Goal: Communication & Community: Answer question/provide support

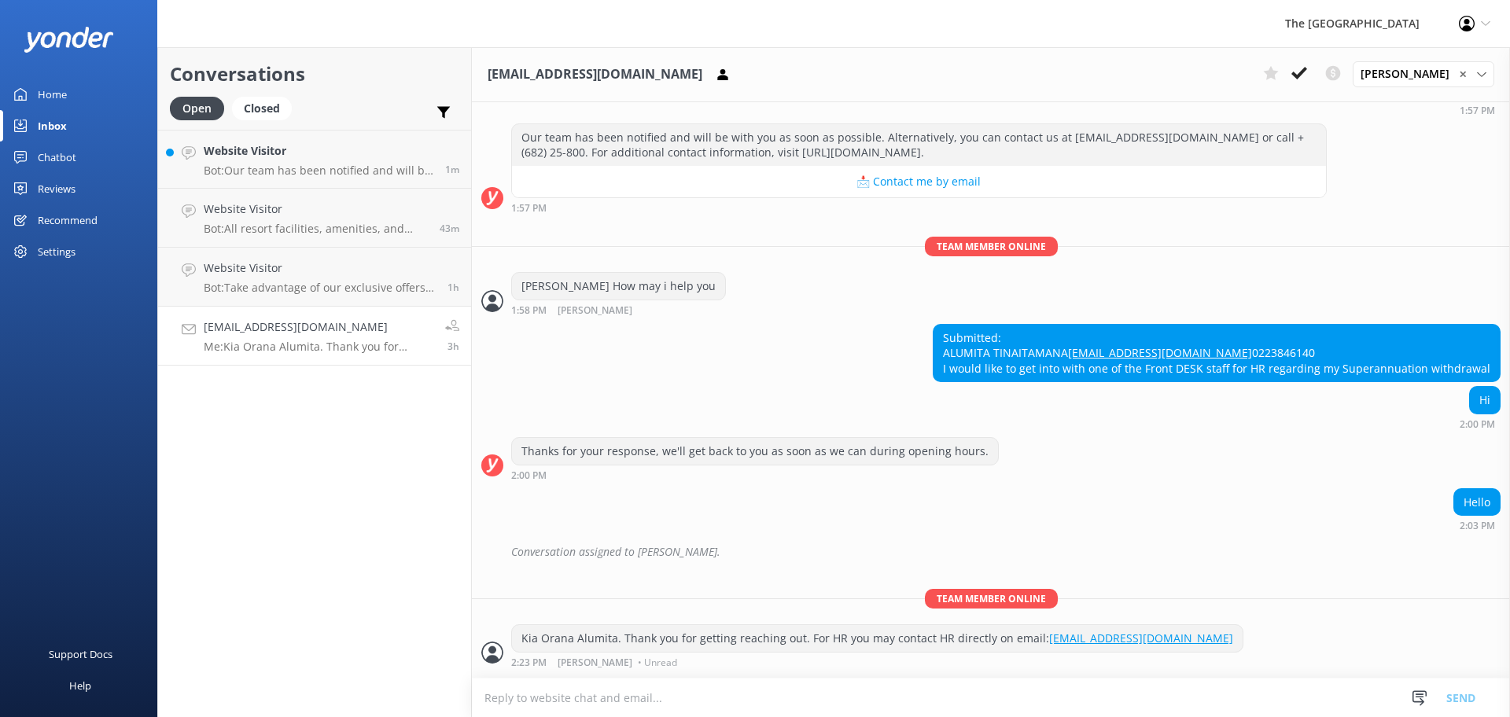
scroll to position [249, 0]
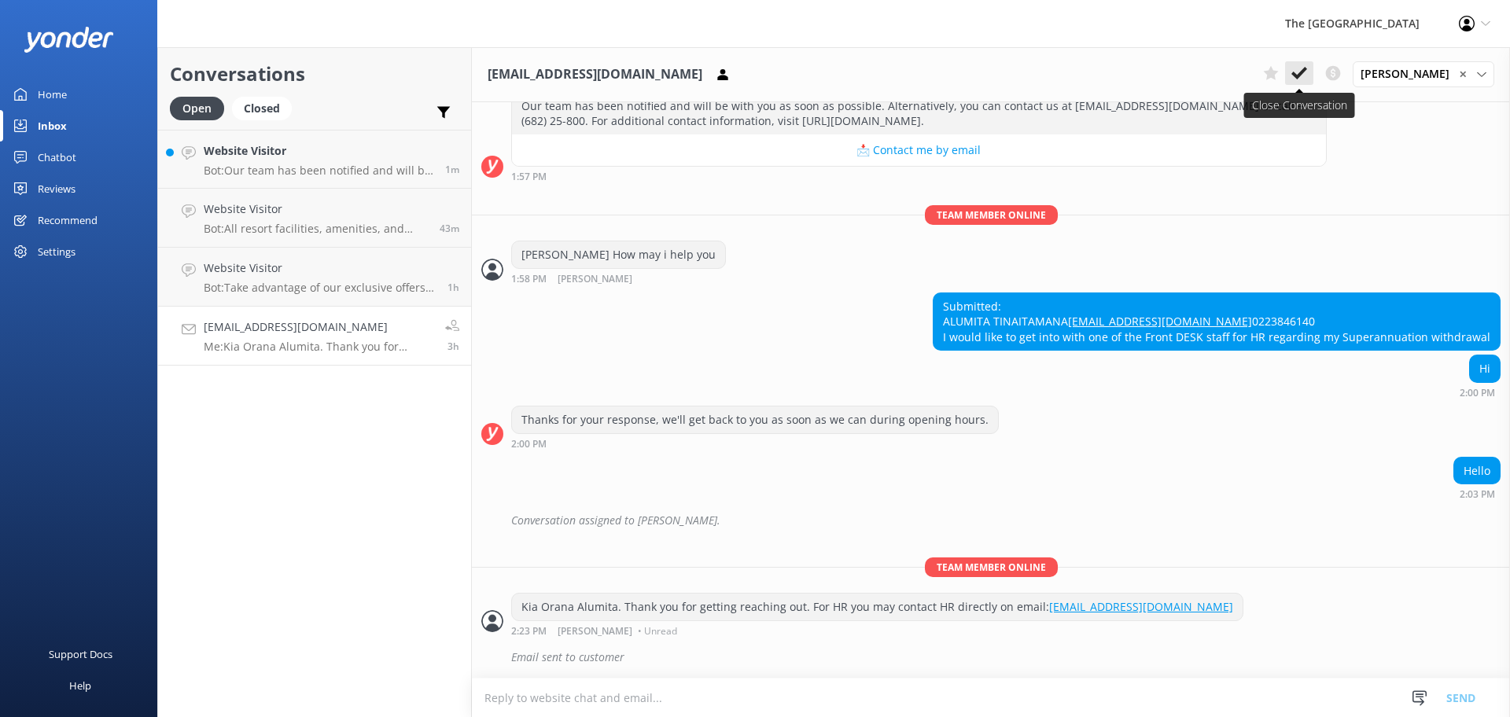
click at [1307, 77] on icon at bounding box center [1299, 73] width 16 height 16
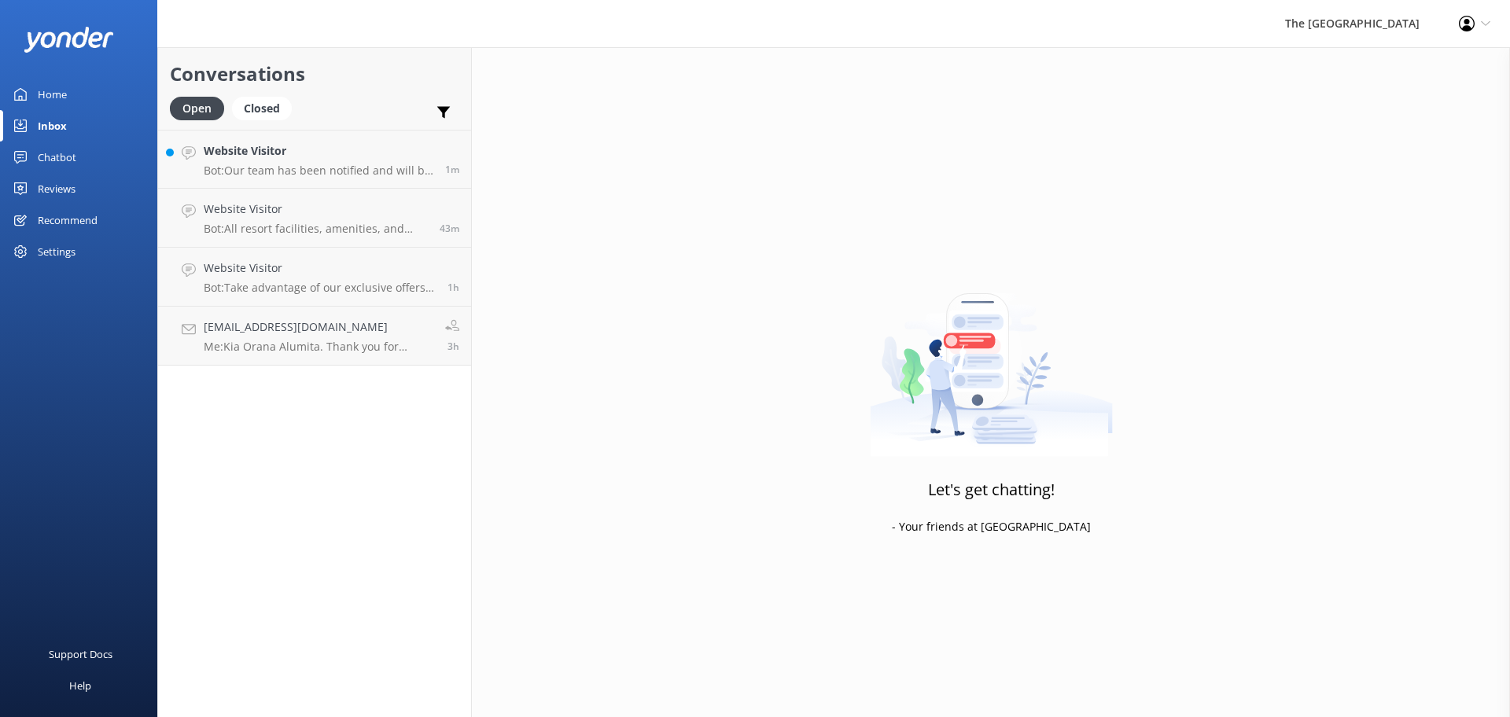
click at [1299, 74] on div "Let's get chatting! - Your friends at [GEOGRAPHIC_DATA]" at bounding box center [991, 405] width 1038 height 717
click at [296, 296] on link "Website Visitor Bot: Take advantage of our exclusive offers by booking our Best…" at bounding box center [314, 277] width 313 height 59
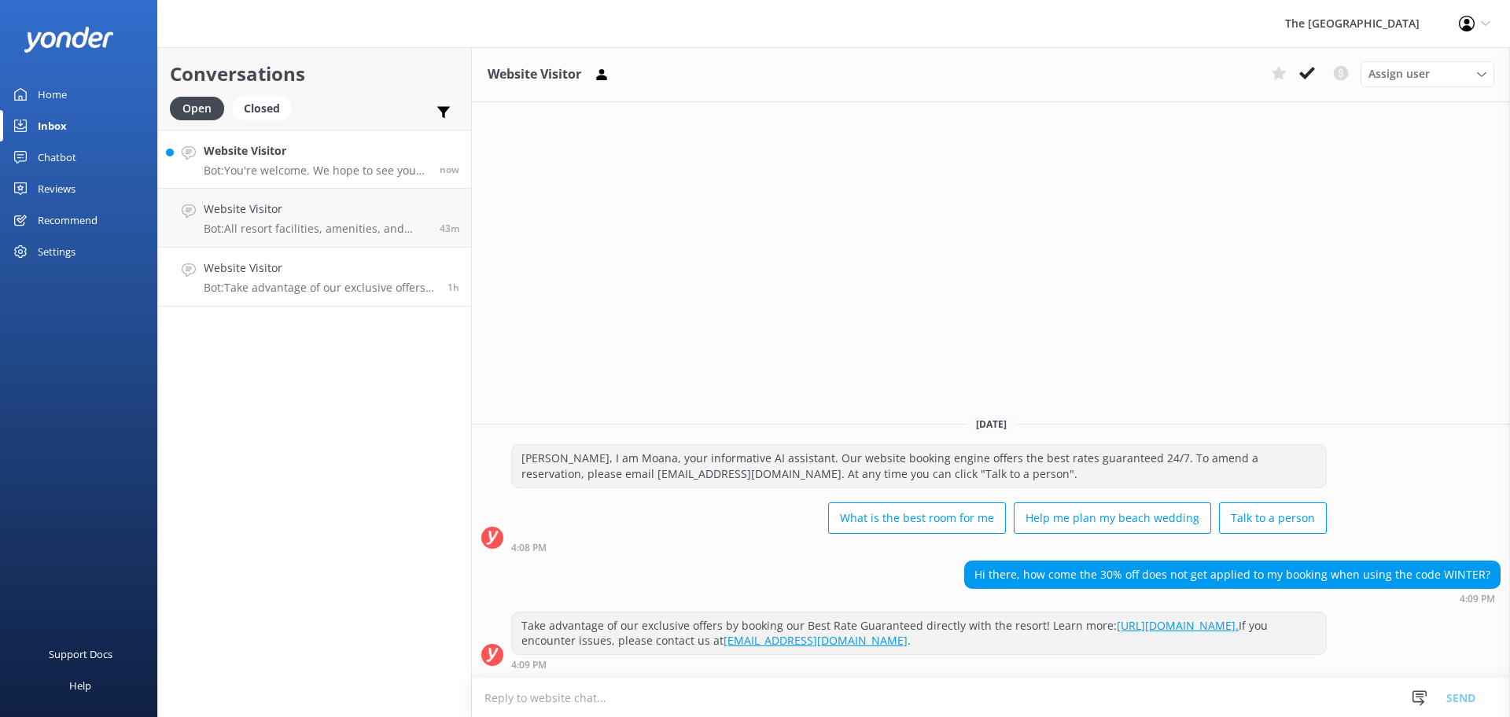
click at [267, 173] on p "Bot: You're welcome. We hope to see you at The [GEOGRAPHIC_DATA] soon!" at bounding box center [316, 171] width 224 height 14
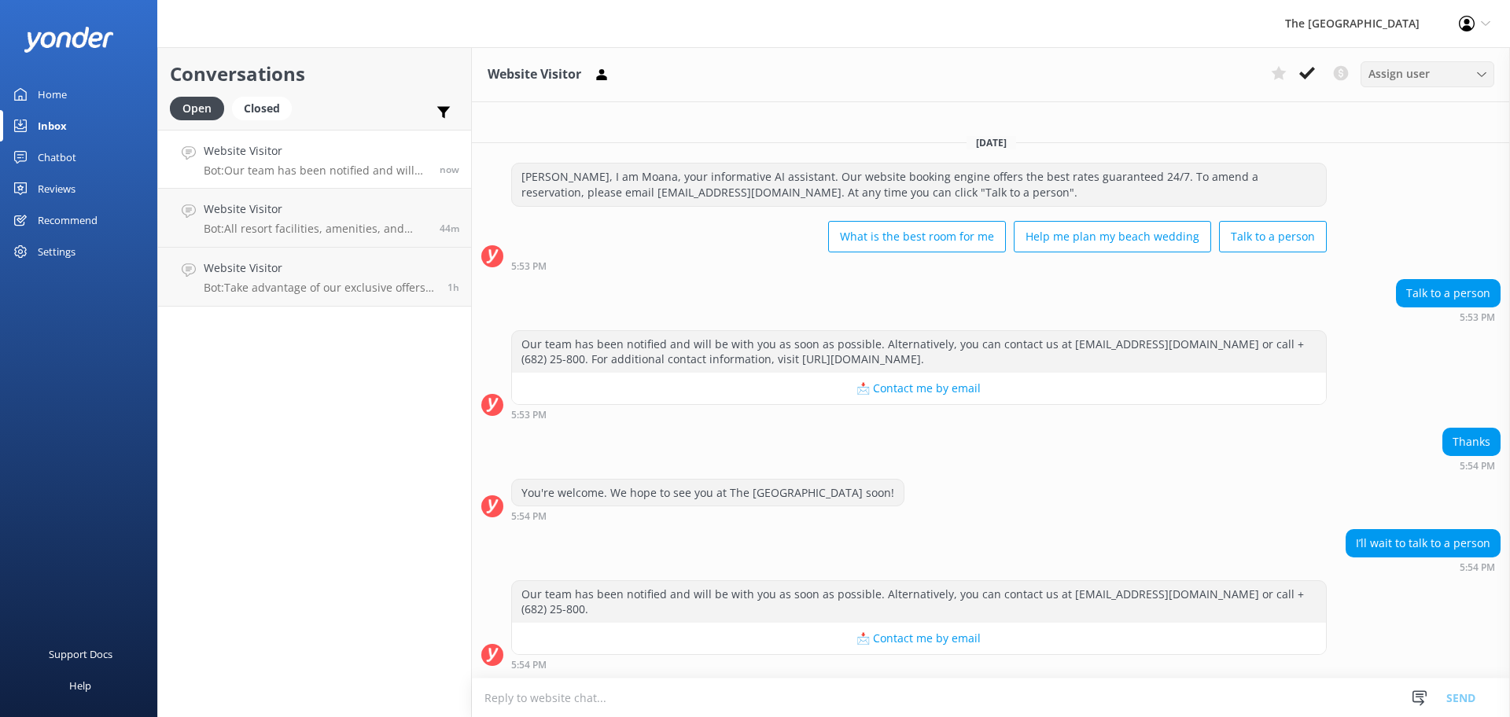
click at [1422, 81] on span "Assign user" at bounding box center [1398, 73] width 61 height 17
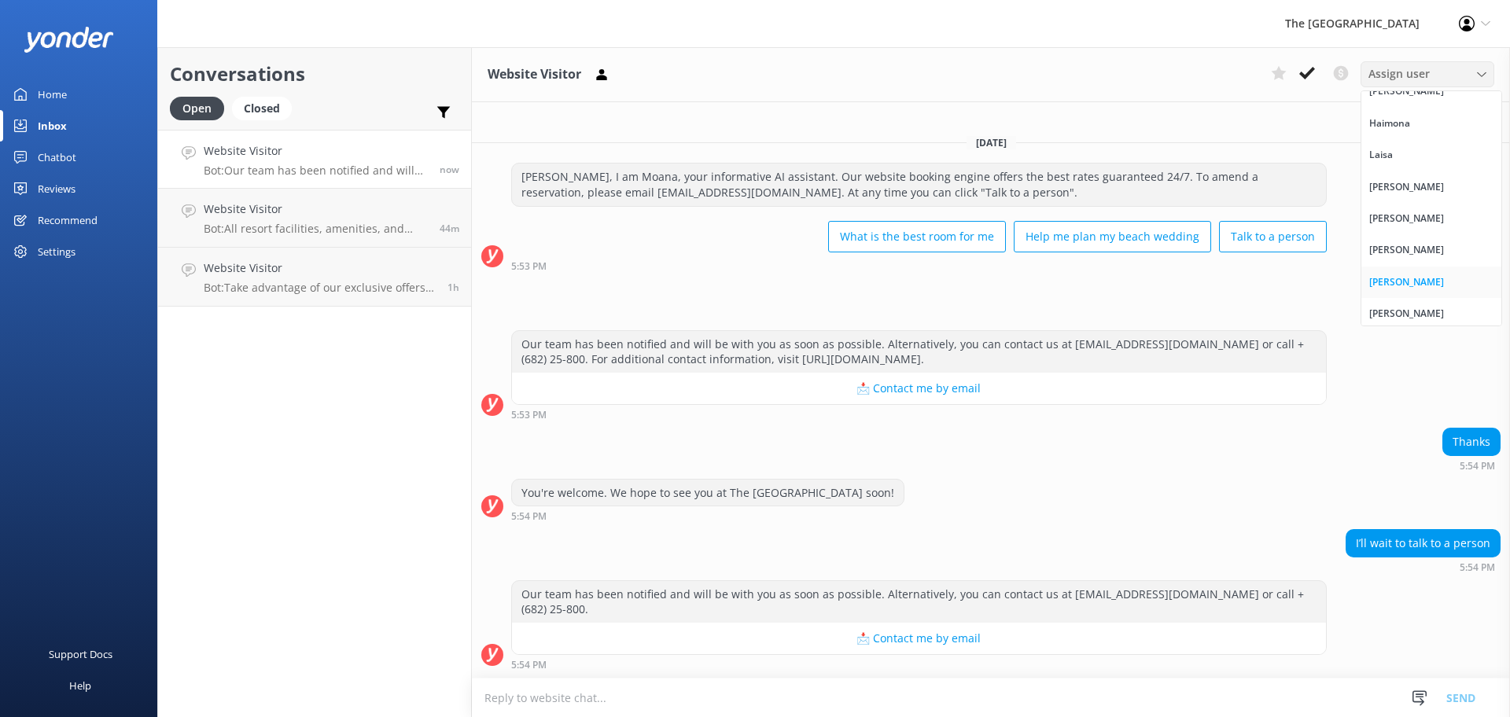
scroll to position [157, 0]
click at [1410, 206] on div "[PERSON_NAME]" at bounding box center [1406, 204] width 75 height 16
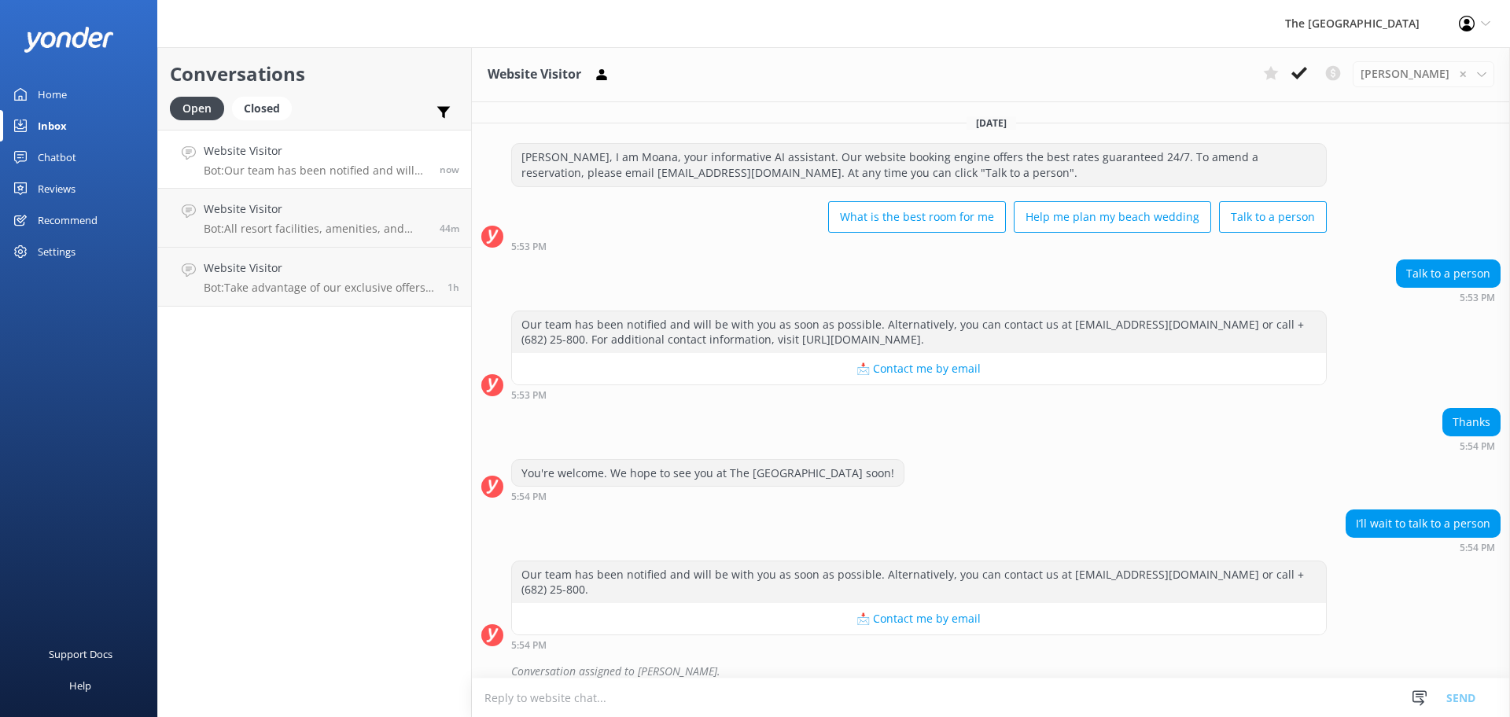
scroll to position [15, 0]
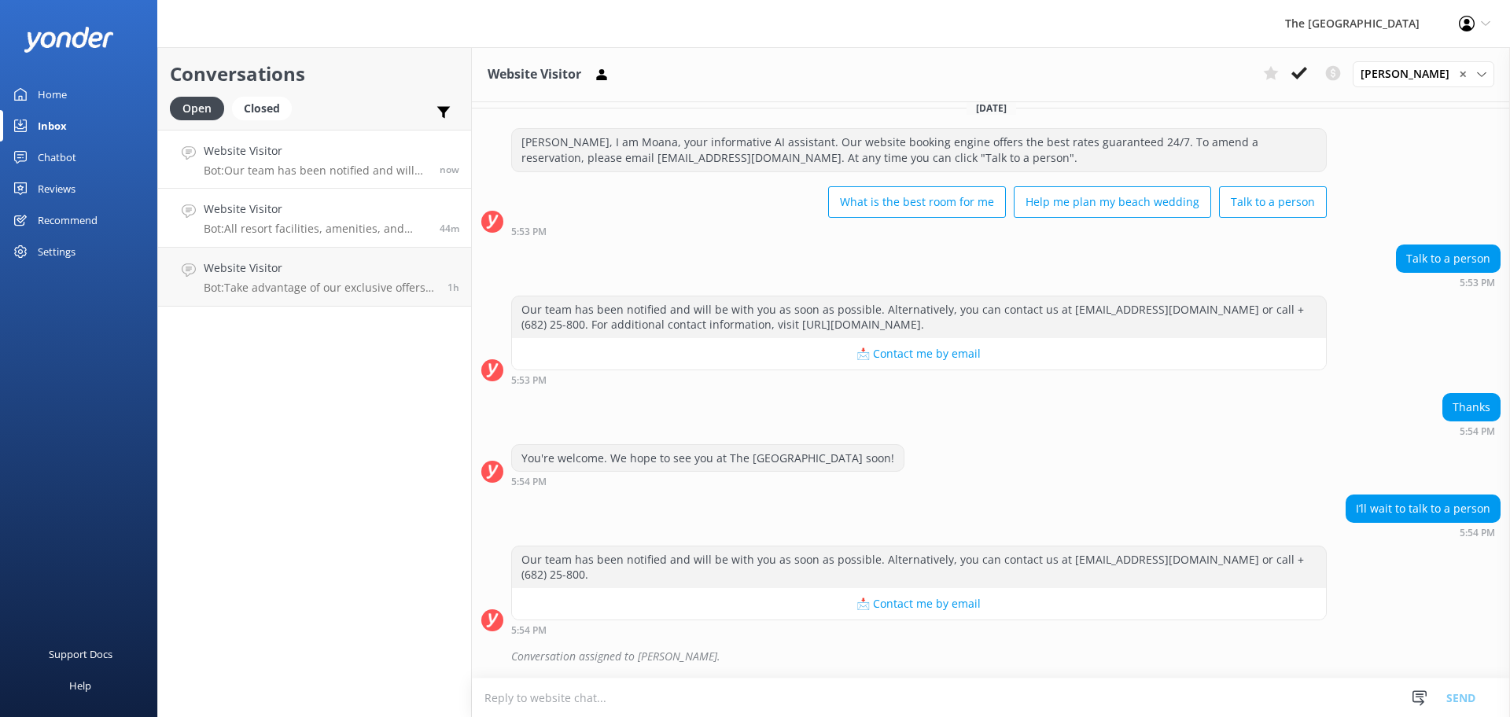
click at [299, 212] on h4 "Website Visitor" at bounding box center [316, 208] width 224 height 17
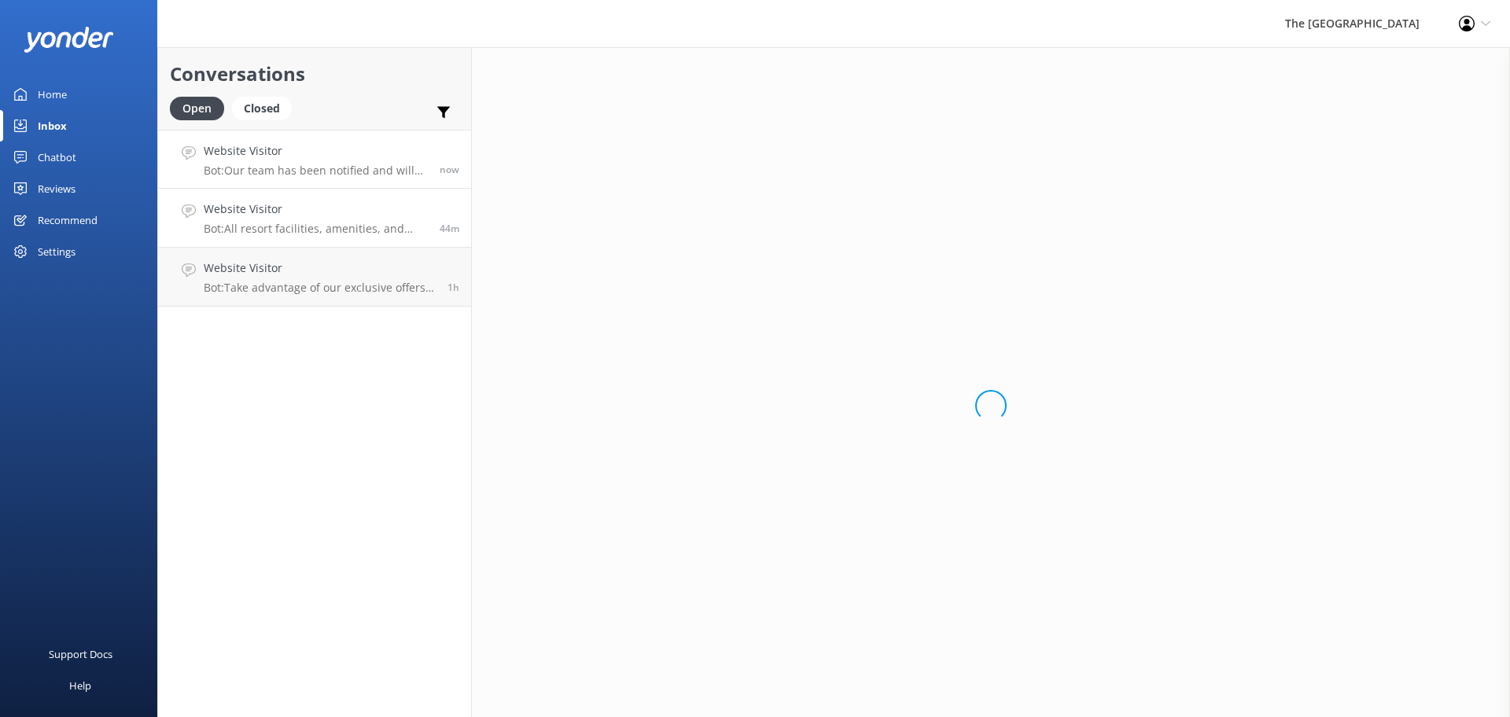
click at [340, 167] on p "Bot: Our team has been notified and will be with you as soon as possible. Alter…" at bounding box center [316, 171] width 224 height 14
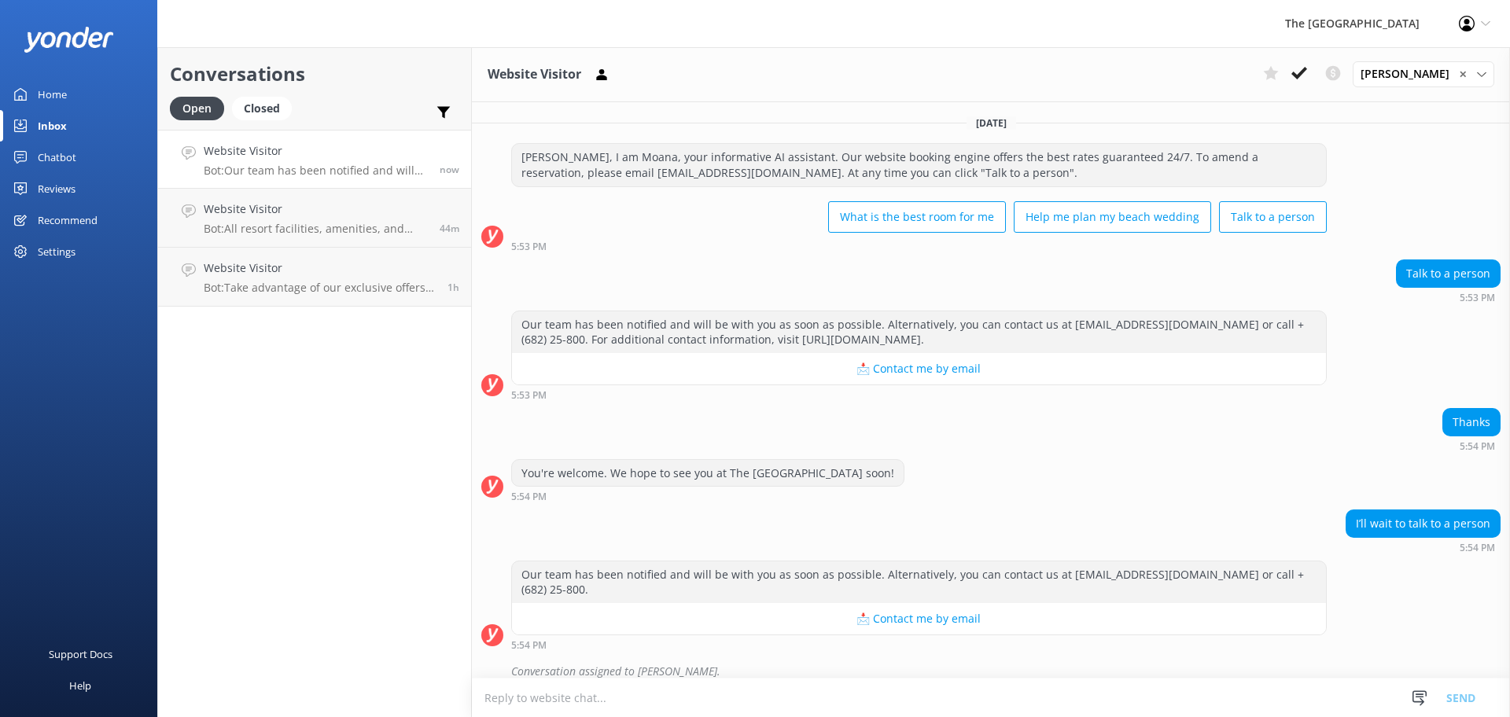
scroll to position [15, 0]
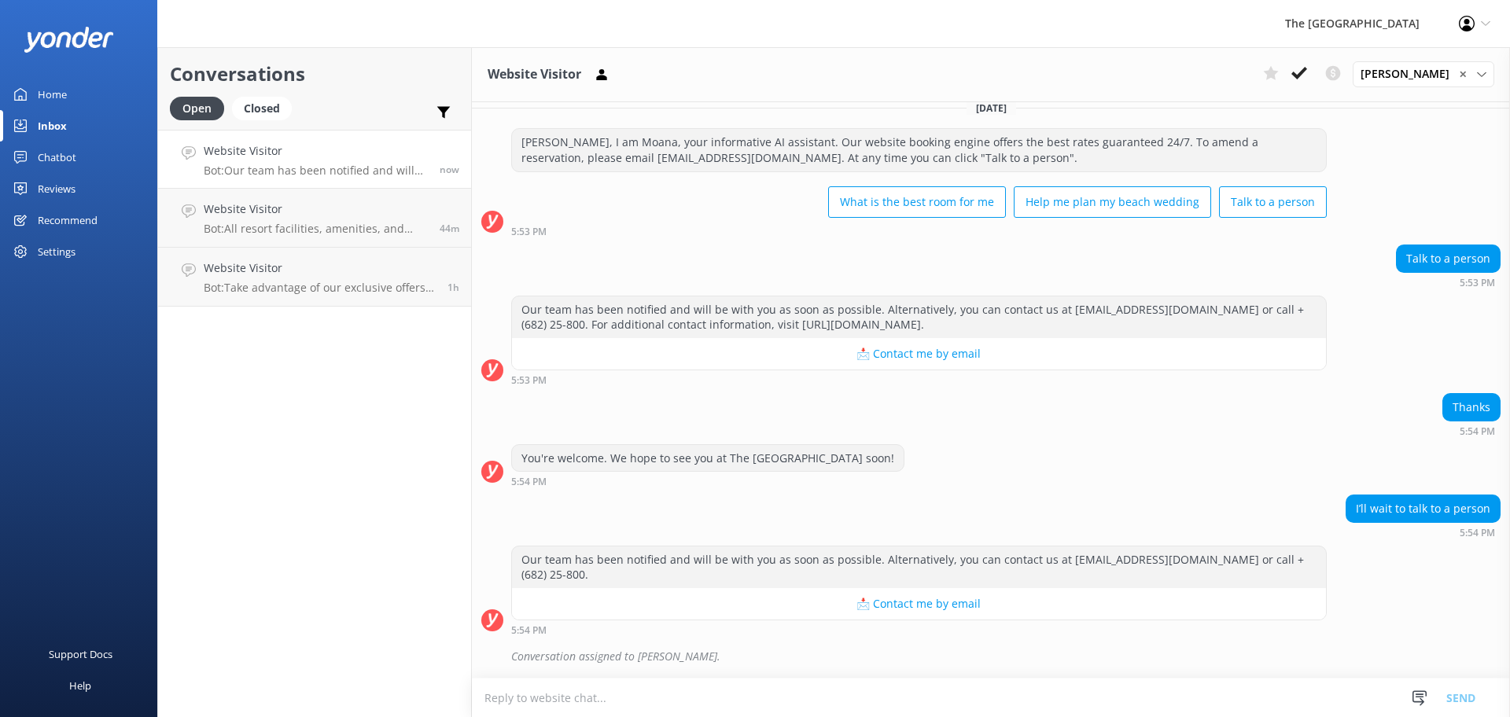
click at [587, 703] on textarea at bounding box center [991, 698] width 1038 height 39
type textarea "i"
type textarea "h"
type textarea "k"
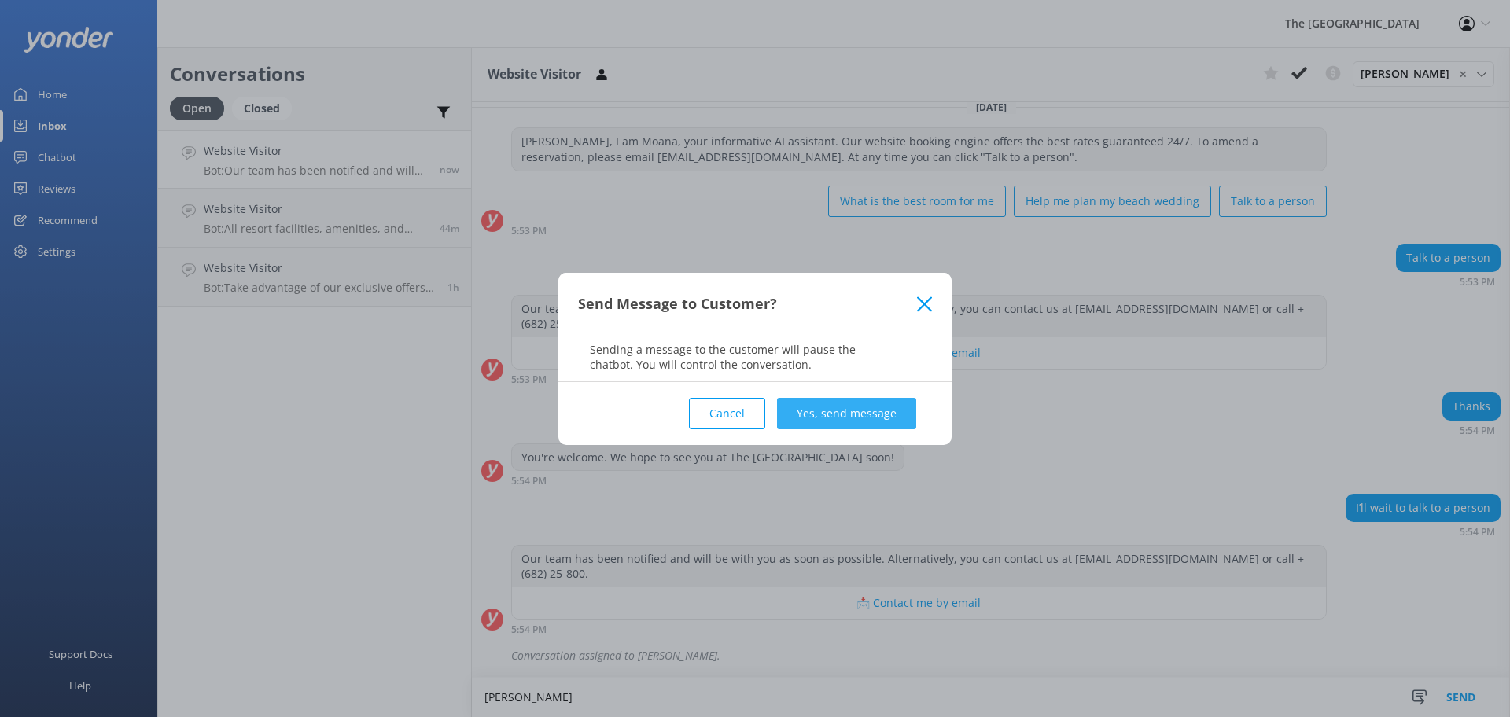
type textarea "[PERSON_NAME]"
click at [847, 418] on button "Yes, send message" at bounding box center [846, 413] width 139 height 31
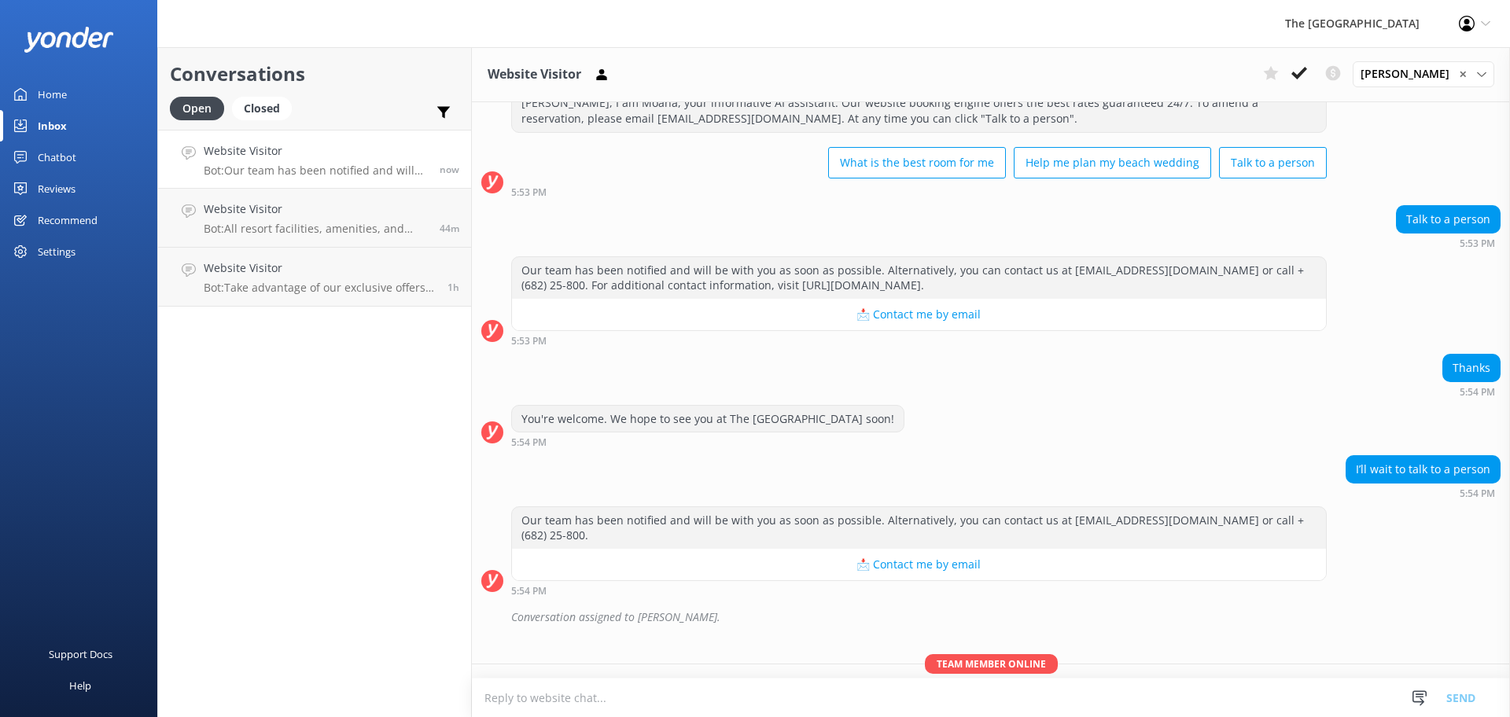
scroll to position [116, 0]
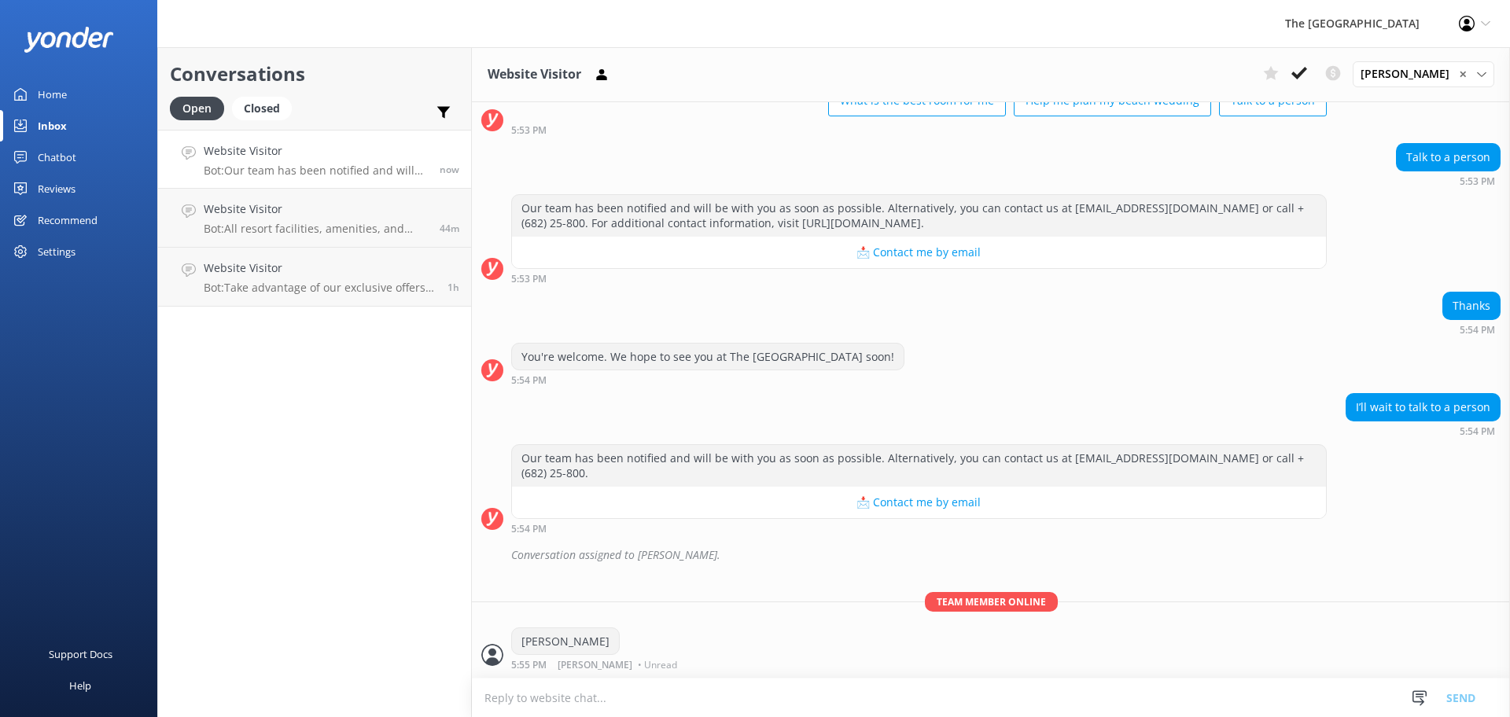
click at [634, 692] on textarea at bounding box center [991, 698] width 1038 height 39
type textarea "May we have your email address please"
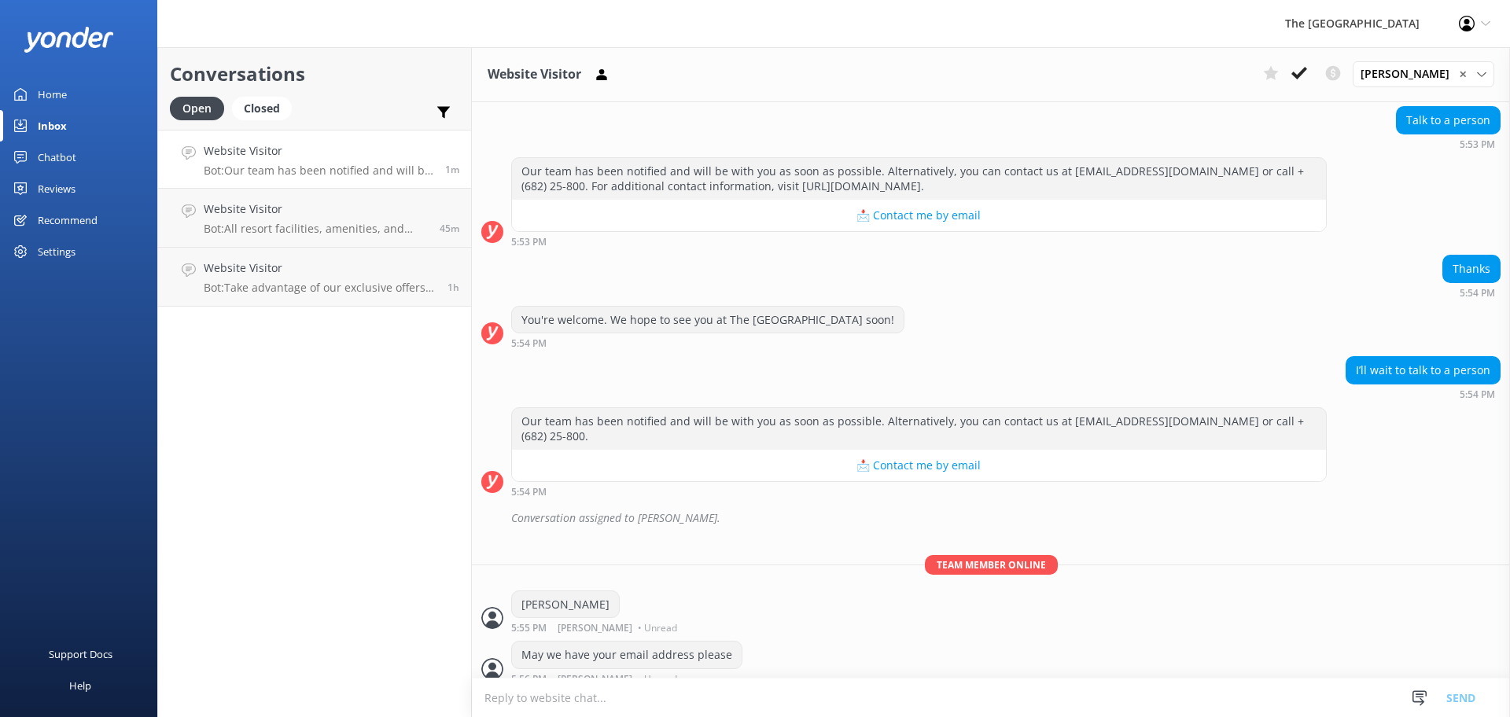
scroll to position [167, 0]
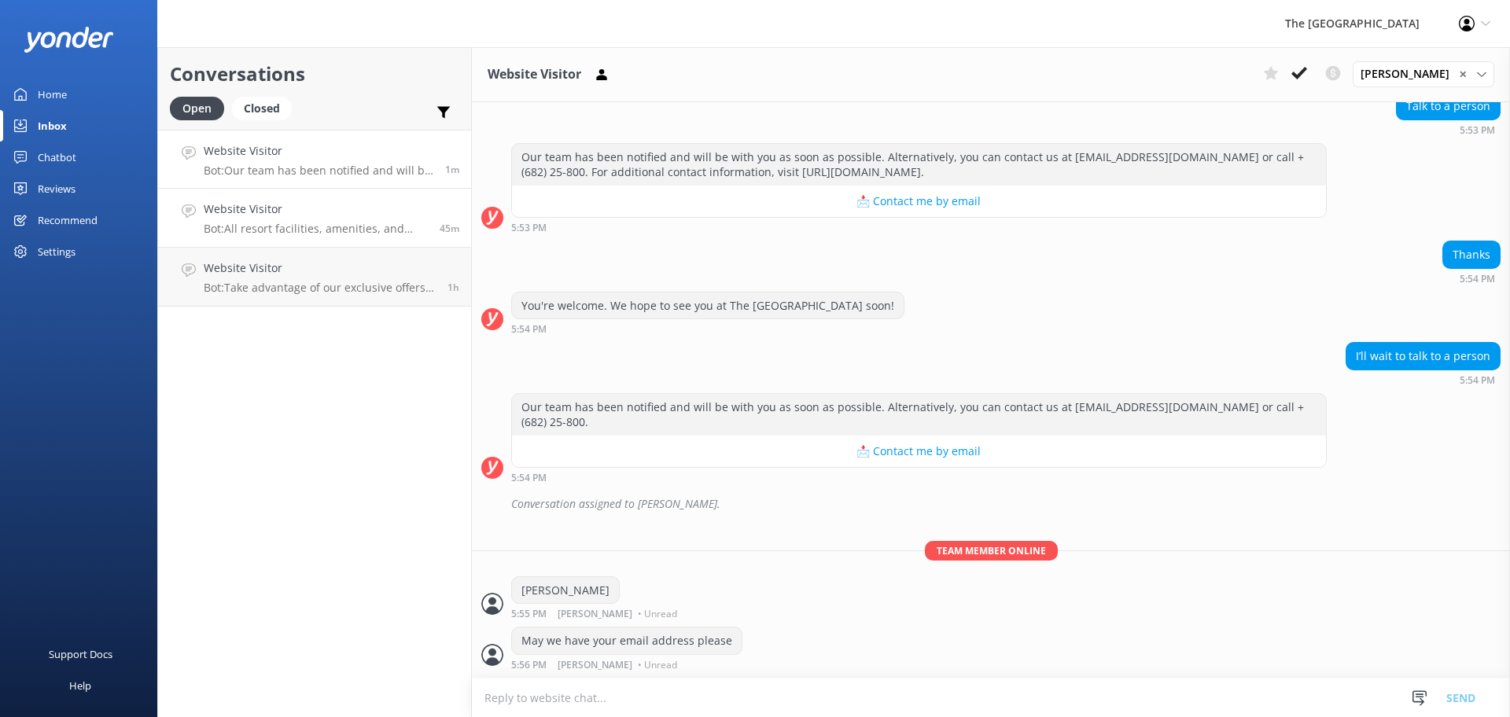
click at [276, 219] on div "Website Visitor Bot: All resort facilities, amenities, and services, including …" at bounding box center [316, 217] width 224 height 35
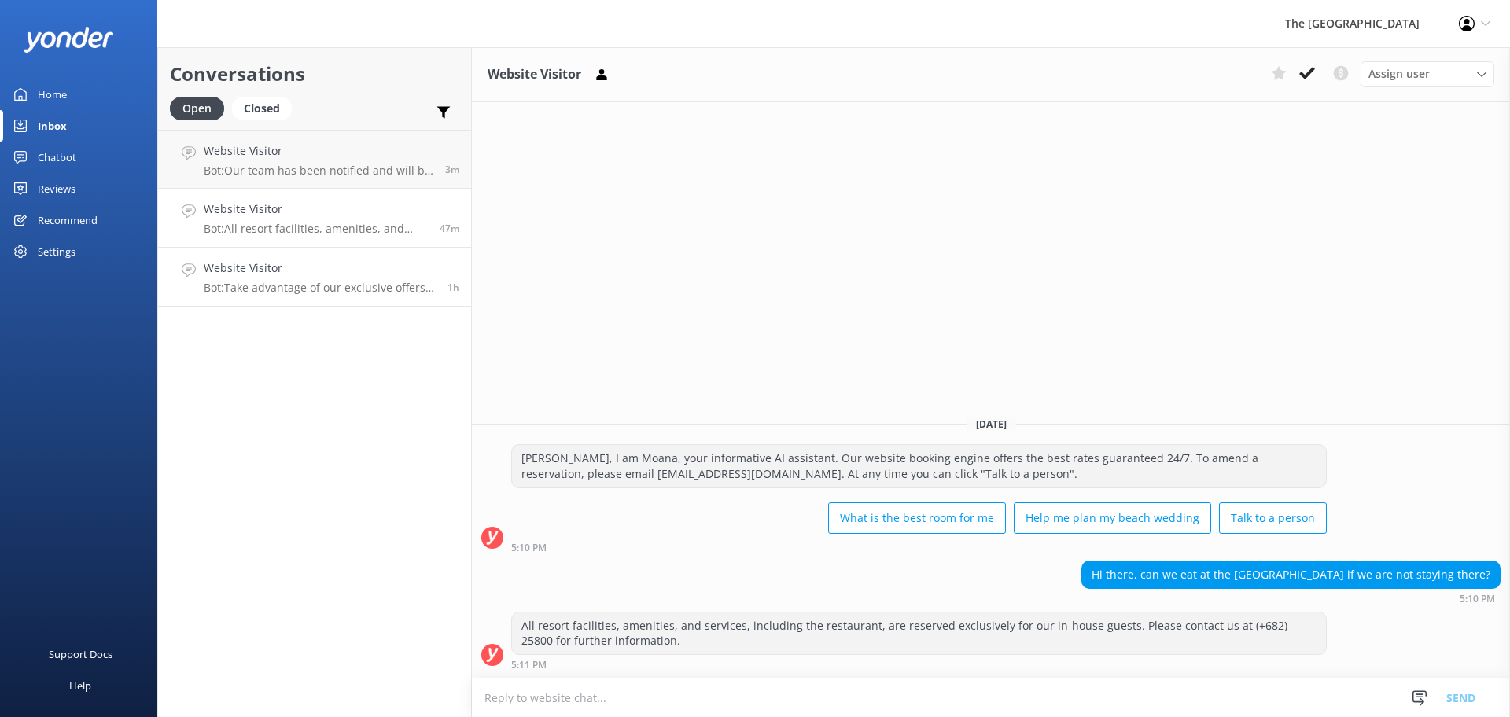
click at [368, 296] on link "Website Visitor Bot: Take advantage of our exclusive offers by booking our Best…" at bounding box center [314, 277] width 313 height 59
